Goal: Complete Application Form: Complete application form

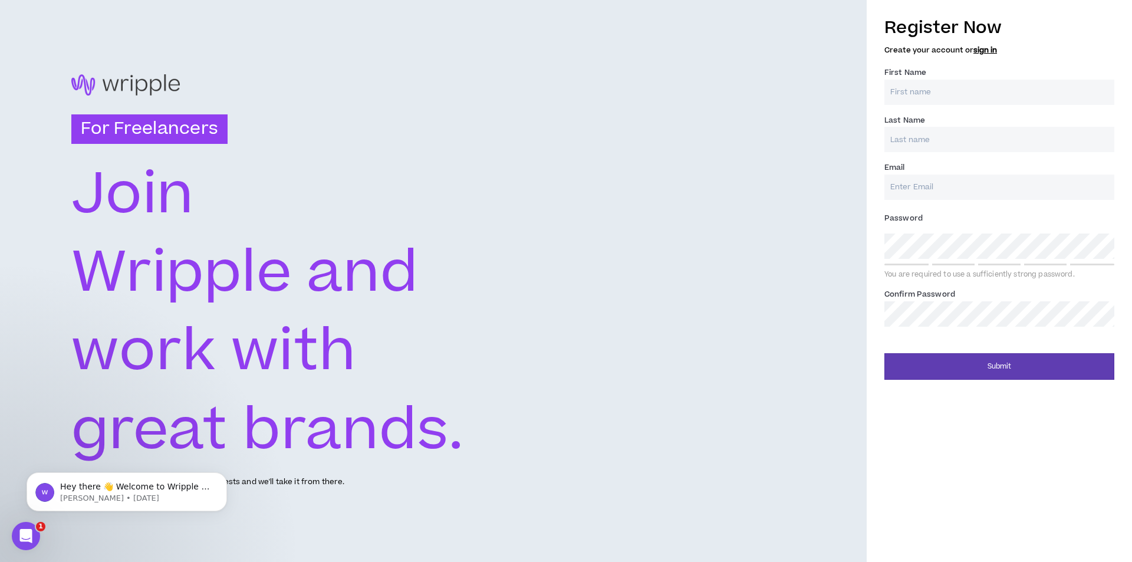
click at [156, 85] on div at bounding box center [433, 84] width 724 height 21
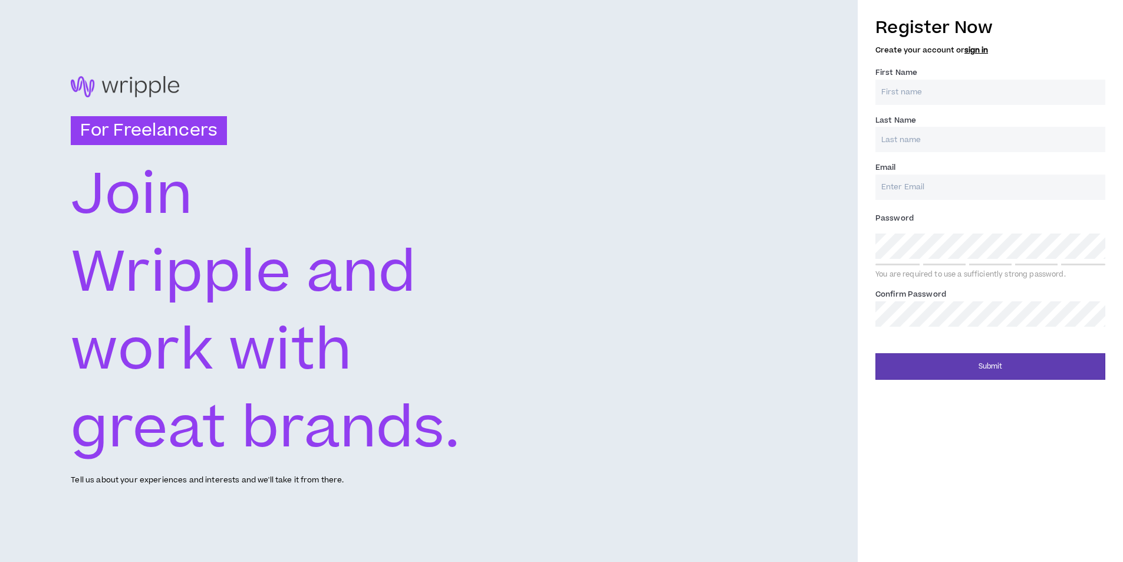
click at [909, 95] on input "First Name *" at bounding box center [990, 92] width 230 height 25
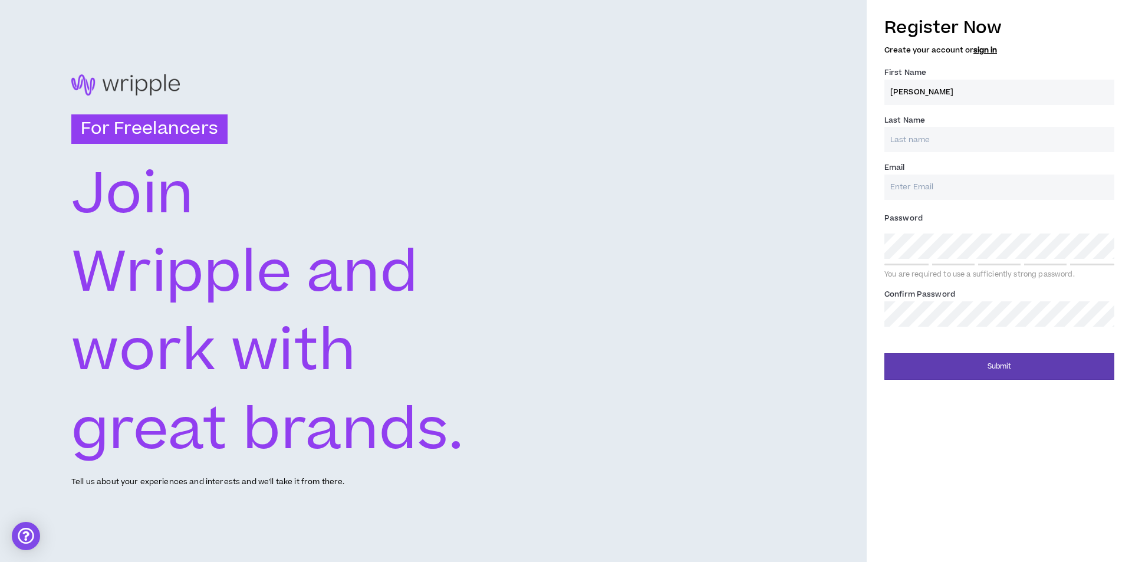
type input "[PERSON_NAME]"
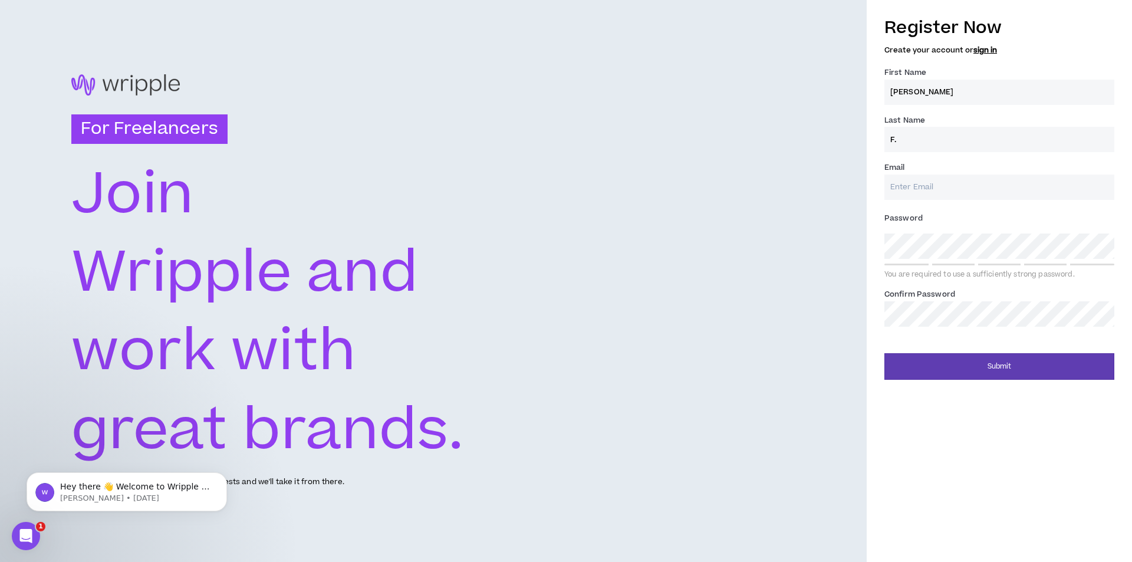
type input "F."
type input "[EMAIL_ADDRESS][DOMAIN_NAME]"
click at [949, 303] on label "Confirm Password *" at bounding box center [919, 294] width 71 height 19
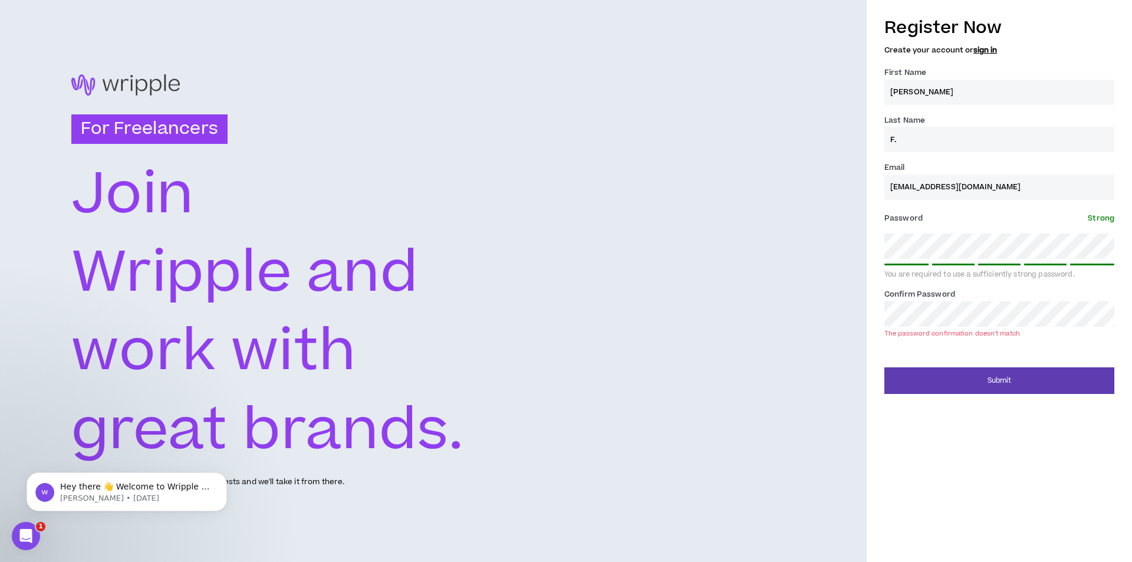
click at [973, 347] on form "Register Now Create your account or sign in First Name * [PERSON_NAME] Last Nam…" at bounding box center [999, 201] width 230 height 384
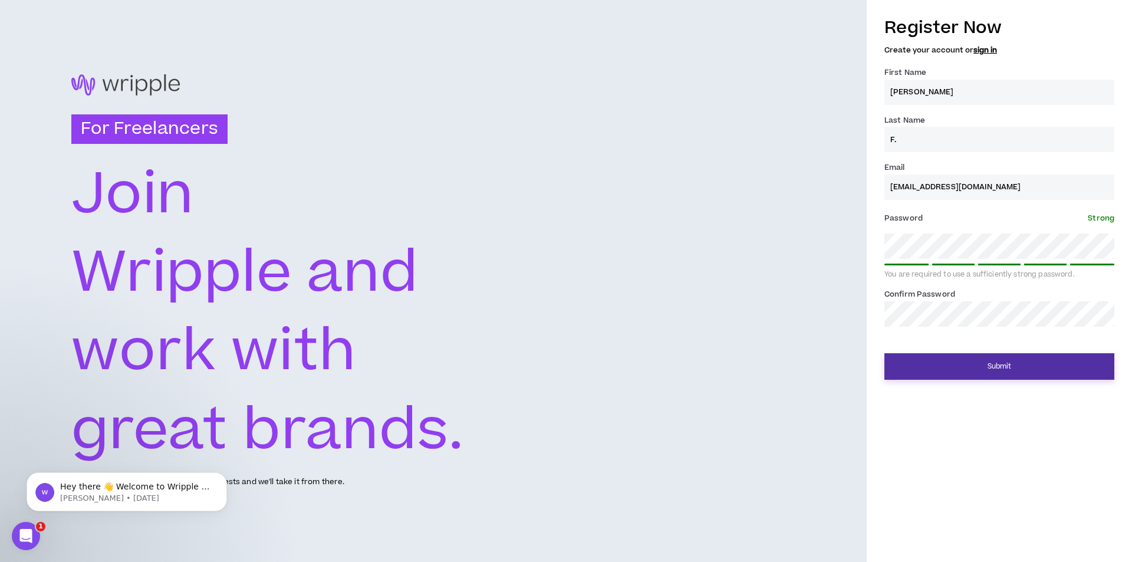
click at [969, 364] on button "Submit" at bounding box center [999, 366] width 230 height 27
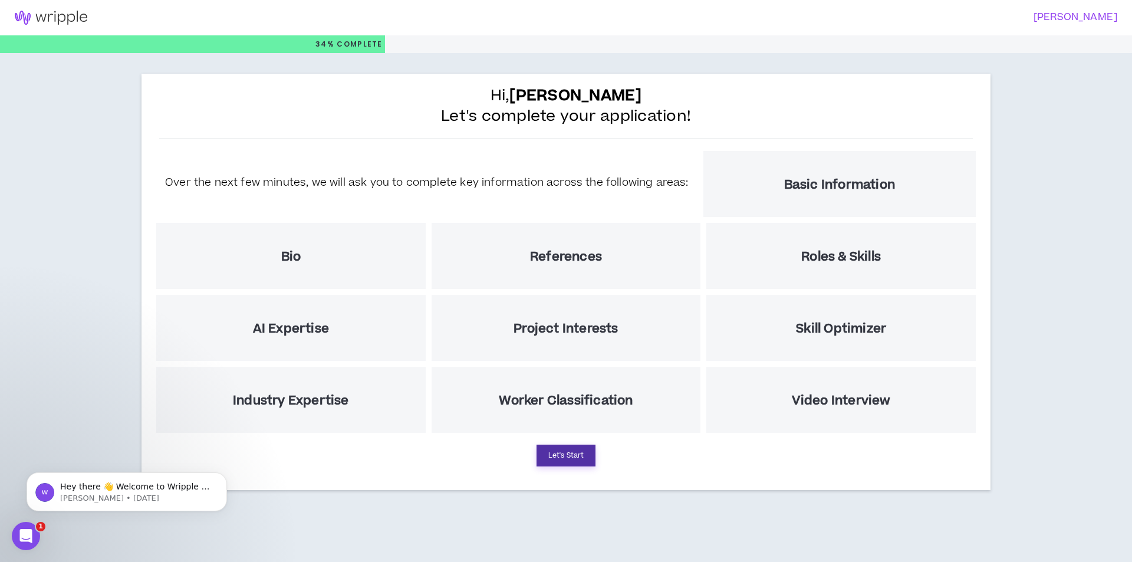
click at [576, 454] on button "Let's Start" at bounding box center [565, 455] width 59 height 22
select select "US"
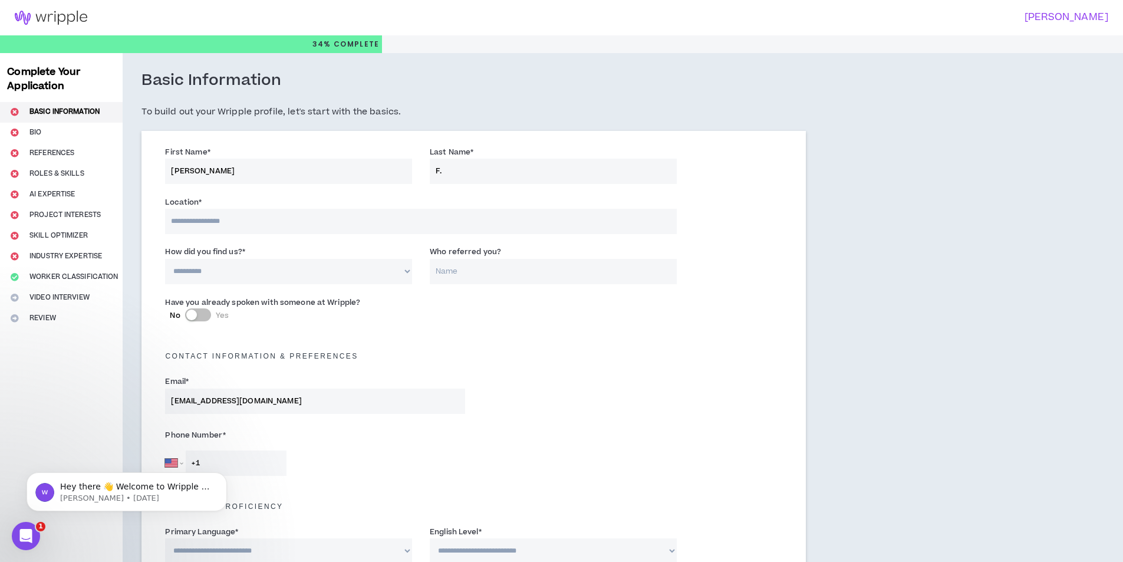
click at [529, 355] on h5 "Contact Information & preferences" at bounding box center [473, 356] width 635 height 8
click at [480, 336] on div "Contact Information & preferences" at bounding box center [473, 353] width 635 height 38
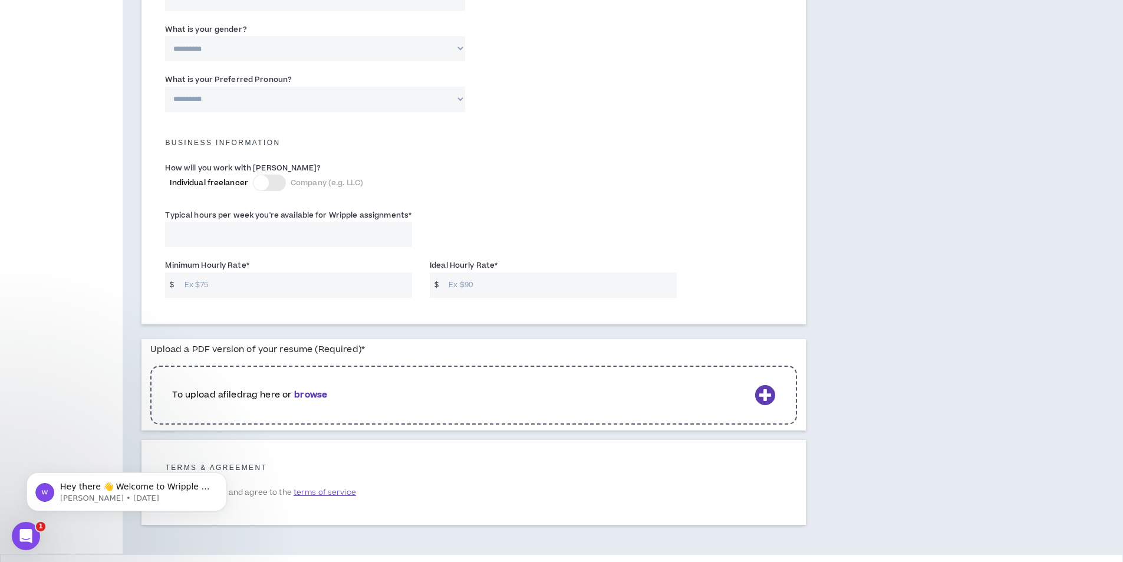
scroll to position [750, 0]
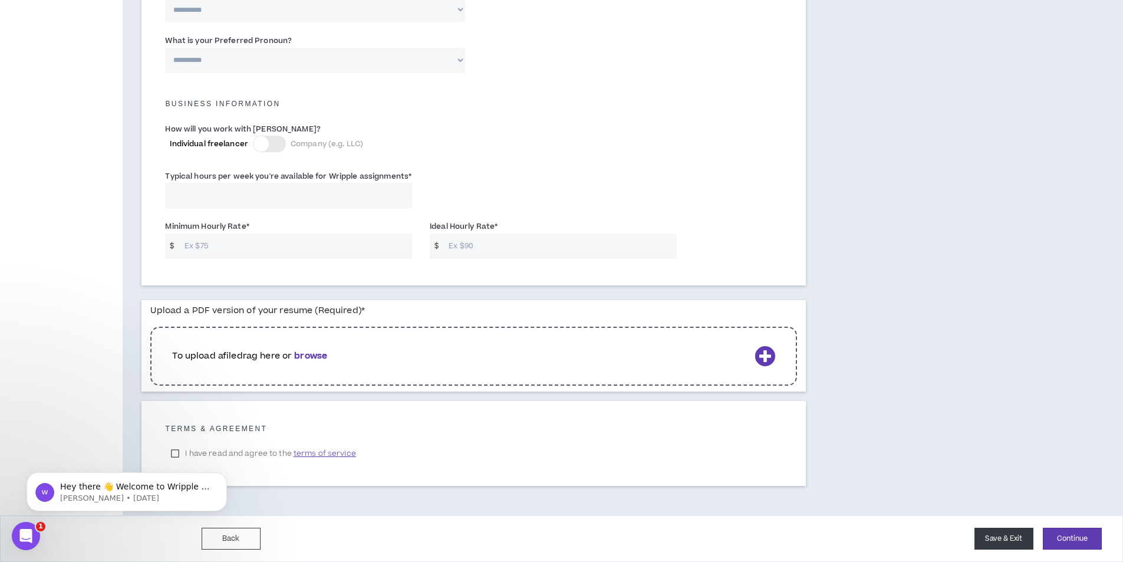
click at [1008, 537] on button "Save & Exit" at bounding box center [1003, 538] width 59 height 22
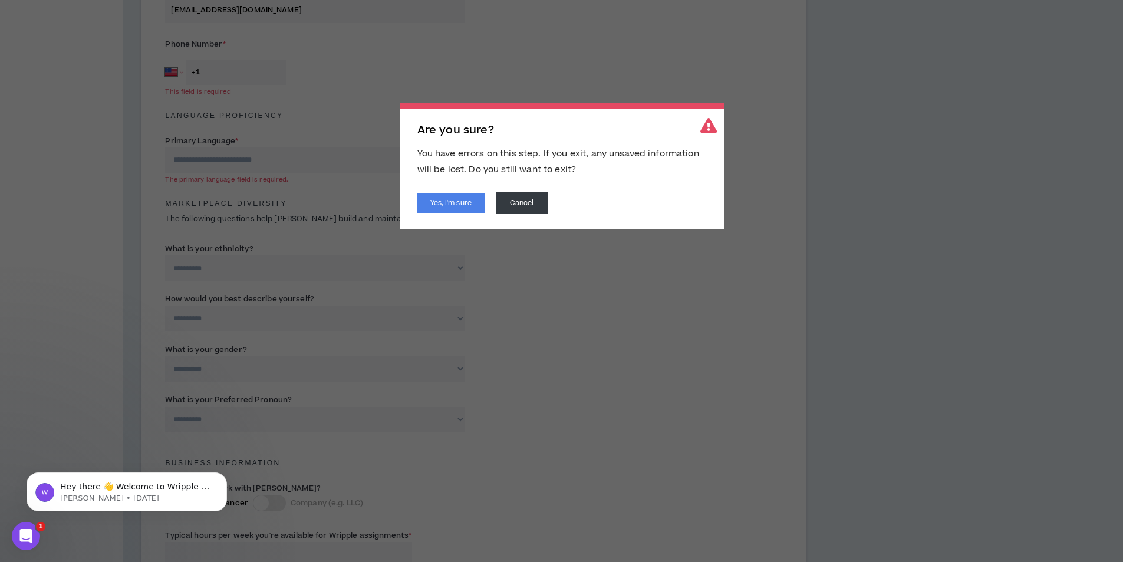
scroll to position [196, 0]
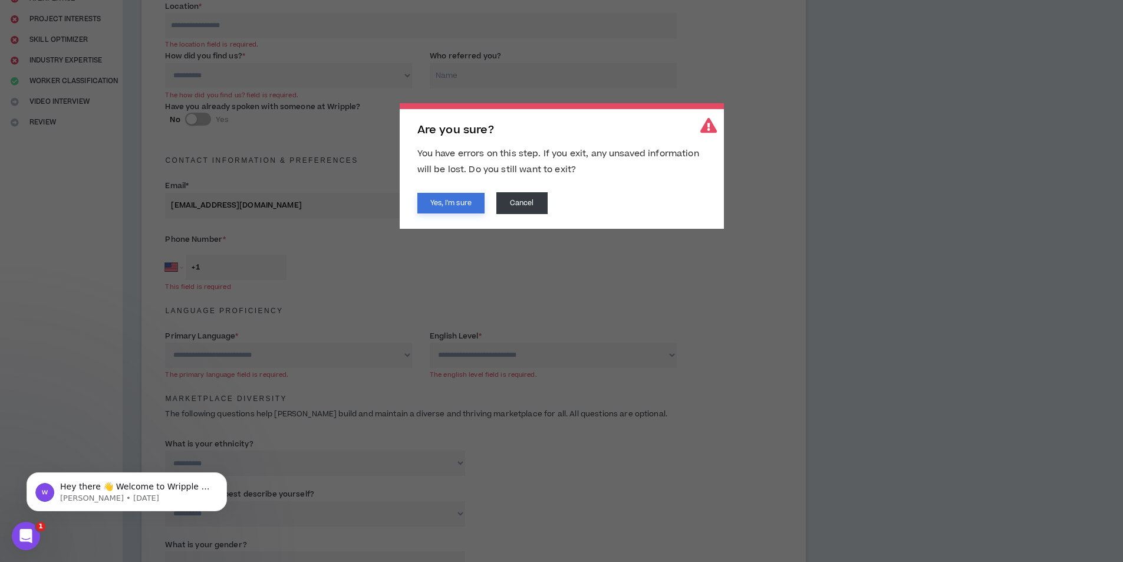
click at [470, 197] on button "Yes, I'm sure" at bounding box center [450, 203] width 67 height 21
